Goal: Information Seeking & Learning: Learn about a topic

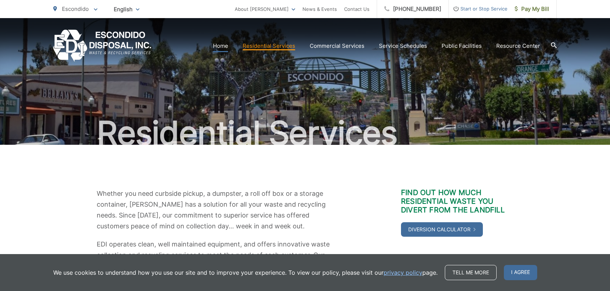
click at [224, 45] on link "Home" at bounding box center [220, 46] width 15 height 9
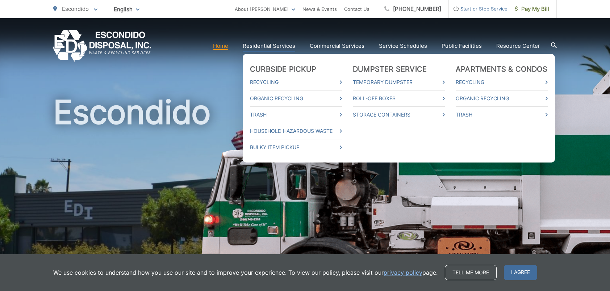
click at [267, 45] on link "Residential Services" at bounding box center [269, 46] width 53 height 9
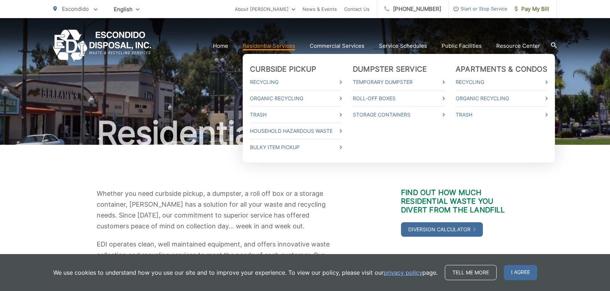
click at [410, 145] on li "Dumpster Service Temporary Dumpster Roll-Off Boxes Storage Containers" at bounding box center [399, 108] width 92 height 87
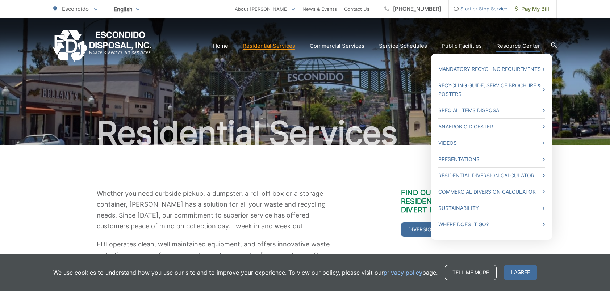
click at [507, 45] on link "Resource Center" at bounding box center [518, 46] width 44 height 9
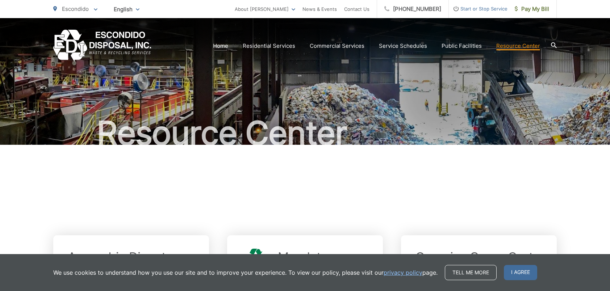
click at [402, 193] on div at bounding box center [305, 188] width 504 height 87
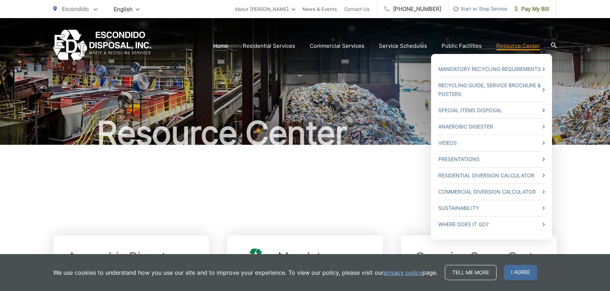
click at [515, 47] on link "Resource Center" at bounding box center [518, 46] width 44 height 9
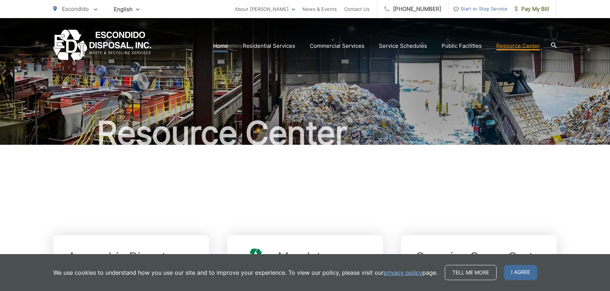
click at [223, 44] on link "Home" at bounding box center [220, 46] width 15 height 9
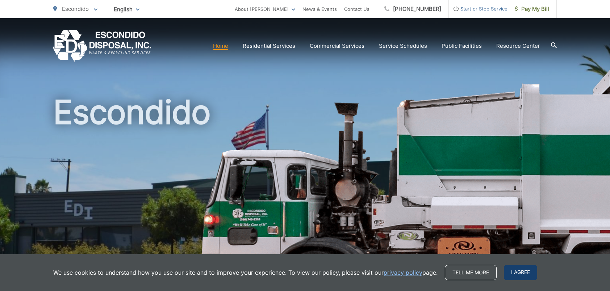
click at [523, 271] on span "I agree" at bounding box center [520, 272] width 33 height 15
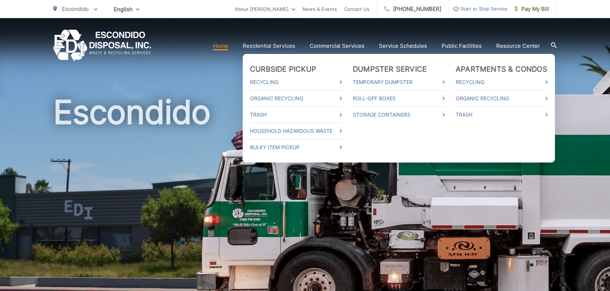
click at [256, 45] on link "Residential Services" at bounding box center [269, 46] width 53 height 9
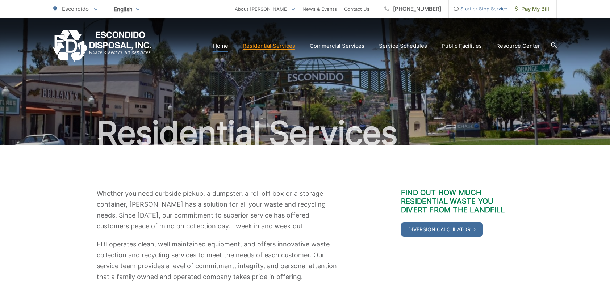
click at [220, 45] on link "Home" at bounding box center [220, 46] width 15 height 9
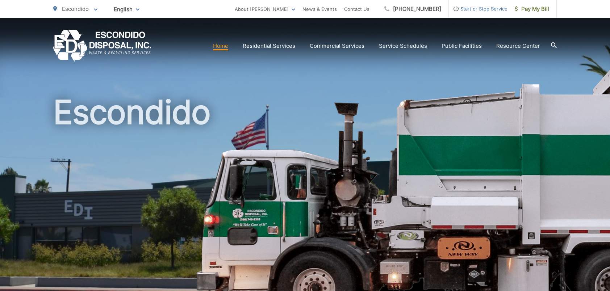
click at [73, 43] on img "EDCD logo. Return to the homepage." at bounding box center [102, 46] width 98 height 32
click at [66, 42] on img "EDCD logo. Return to the homepage." at bounding box center [102, 46] width 98 height 32
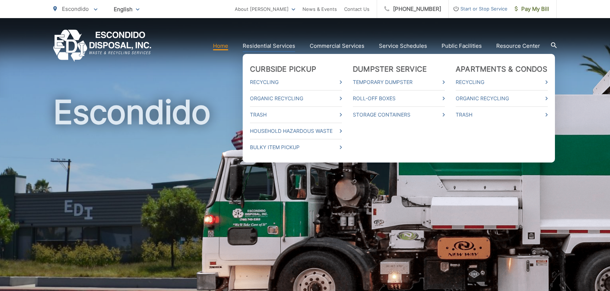
click at [269, 46] on link "Residential Services" at bounding box center [269, 46] width 53 height 9
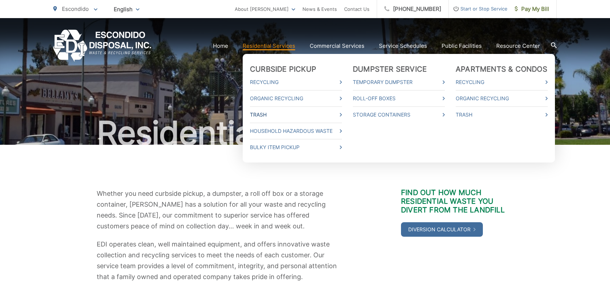
click at [258, 113] on link "Trash" at bounding box center [296, 115] width 92 height 9
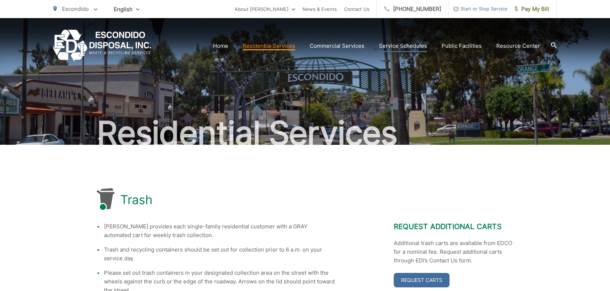
click at [409, 46] on link "Service Schedules" at bounding box center [403, 46] width 48 height 9
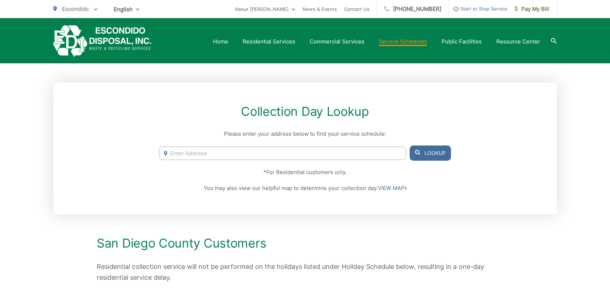
scroll to position [92, 0]
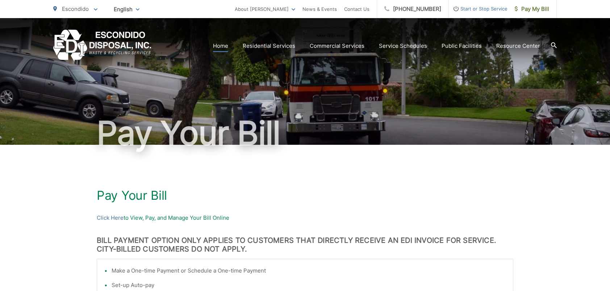
click at [223, 45] on link "Home" at bounding box center [220, 46] width 15 height 9
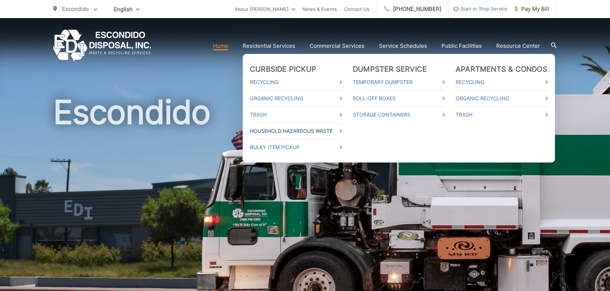
click at [262, 129] on link "Household Hazardous Waste" at bounding box center [296, 131] width 92 height 9
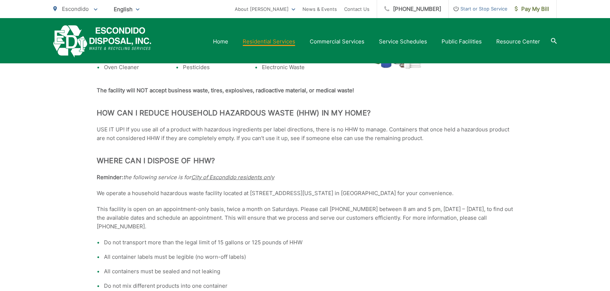
scroll to position [295, 0]
